Goal: Transaction & Acquisition: Purchase product/service

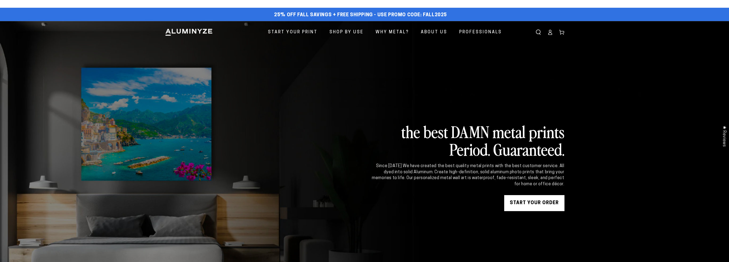
click at [530, 204] on link "START YOUR Order" at bounding box center [534, 203] width 60 height 16
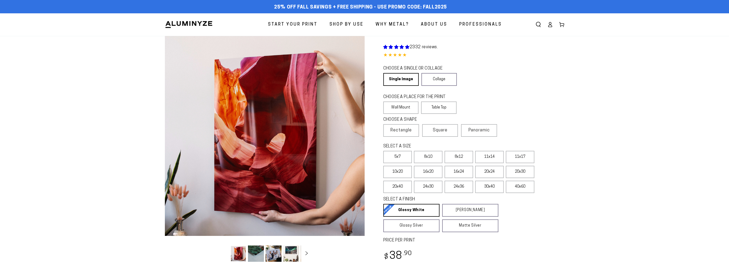
select select "**********"
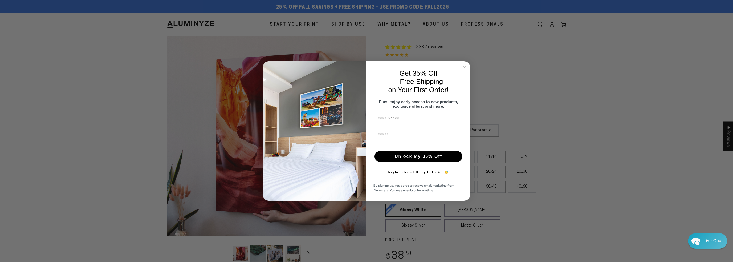
click at [465, 64] on circle "Close dialog" at bounding box center [464, 67] width 6 height 6
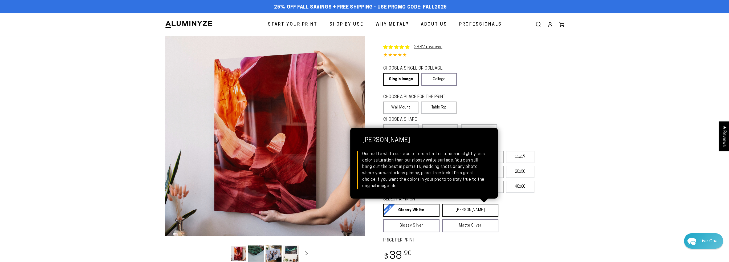
click at [475, 208] on link "[PERSON_NAME] Matte White Our matte white surface offers a flatter tone and sli…" at bounding box center [470, 210] width 56 height 13
